Goal: Information Seeking & Learning: Check status

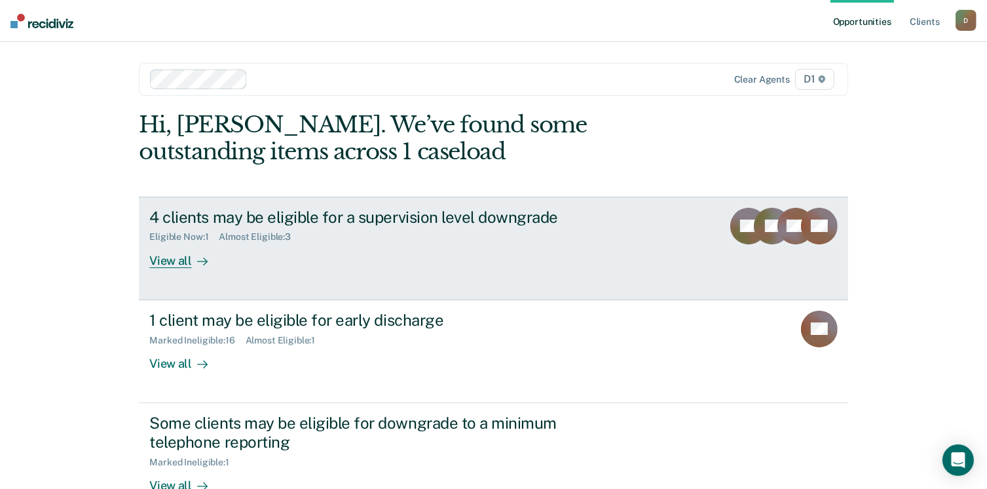
click at [173, 264] on div "View all" at bounding box center [185, 255] width 73 height 26
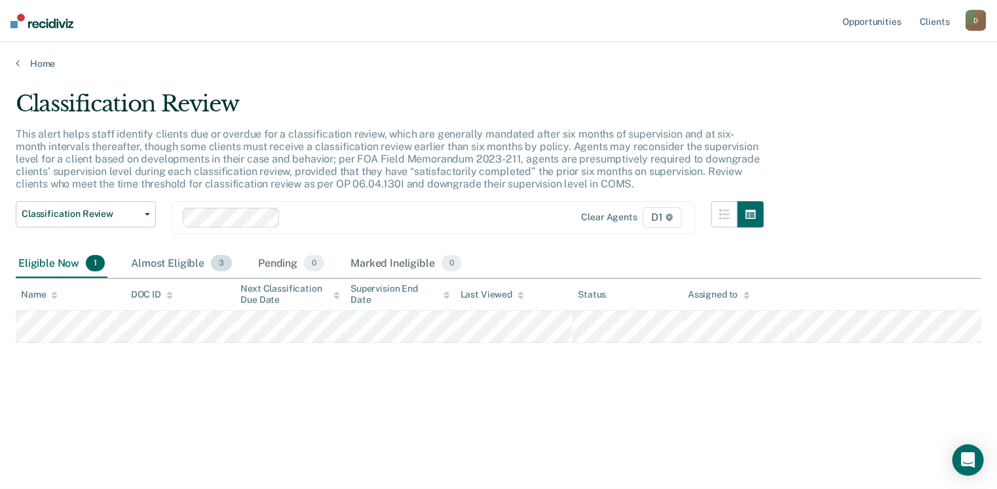
click at [182, 258] on div "Almost Eligible 3" at bounding box center [181, 264] width 106 height 29
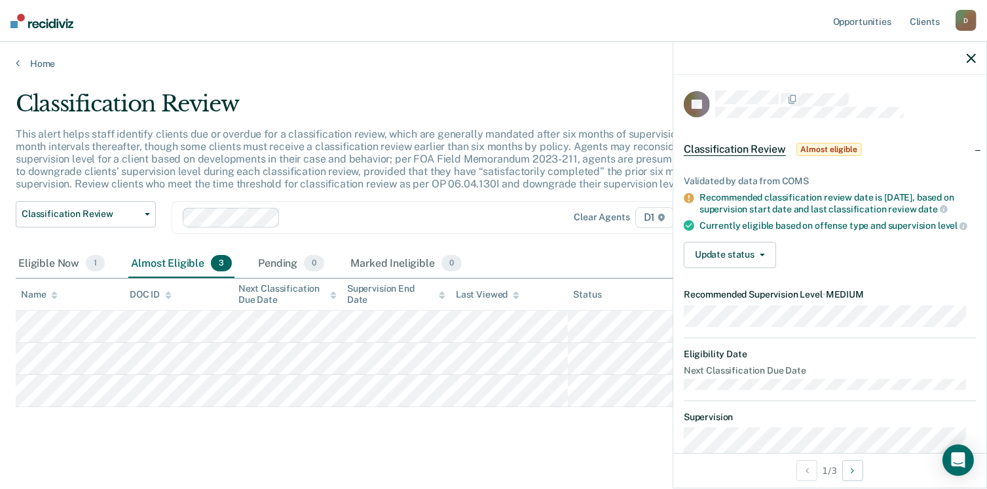
click at [967, 58] on icon "button" at bounding box center [971, 58] width 9 height 9
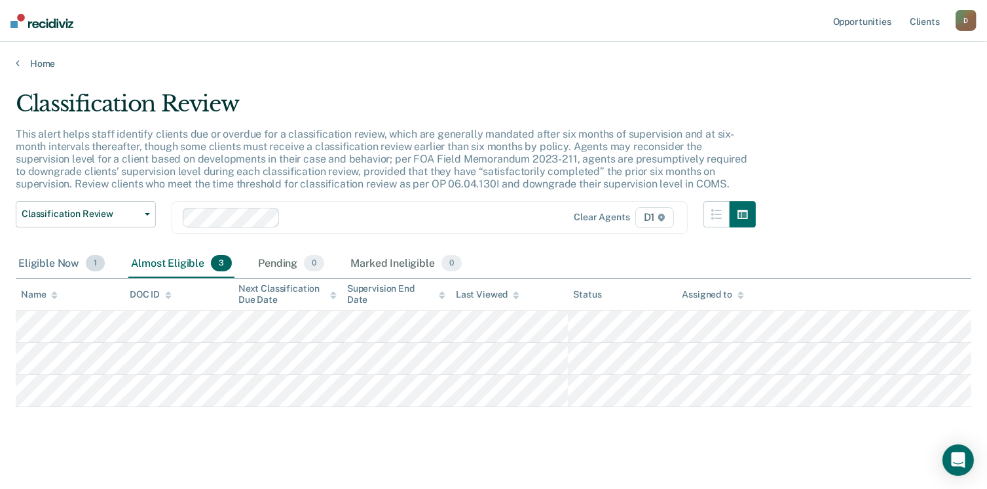
click at [52, 268] on div "Eligible Now 1" at bounding box center [62, 264] width 92 height 29
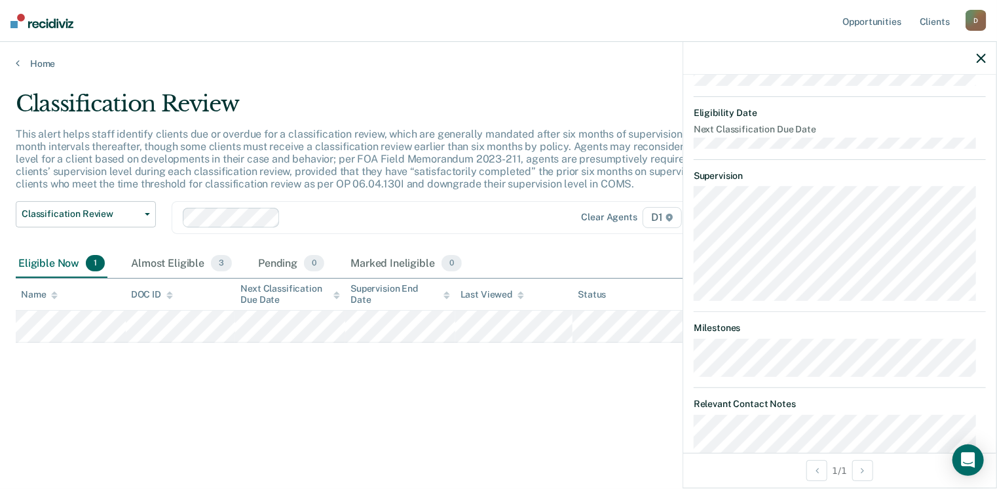
scroll to position [288, 0]
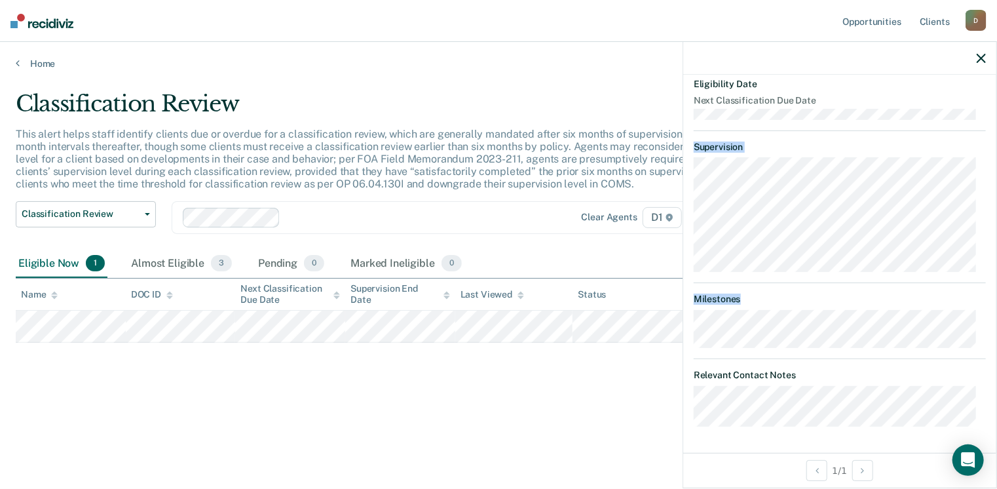
click at [824, 283] on article "SC Classification Review Eligible Validated by data from COMS Recommended class…" at bounding box center [840, 123] width 292 height 606
click at [983, 60] on icon "button" at bounding box center [981, 58] width 9 height 9
